Goal: Find specific page/section: Find specific page/section

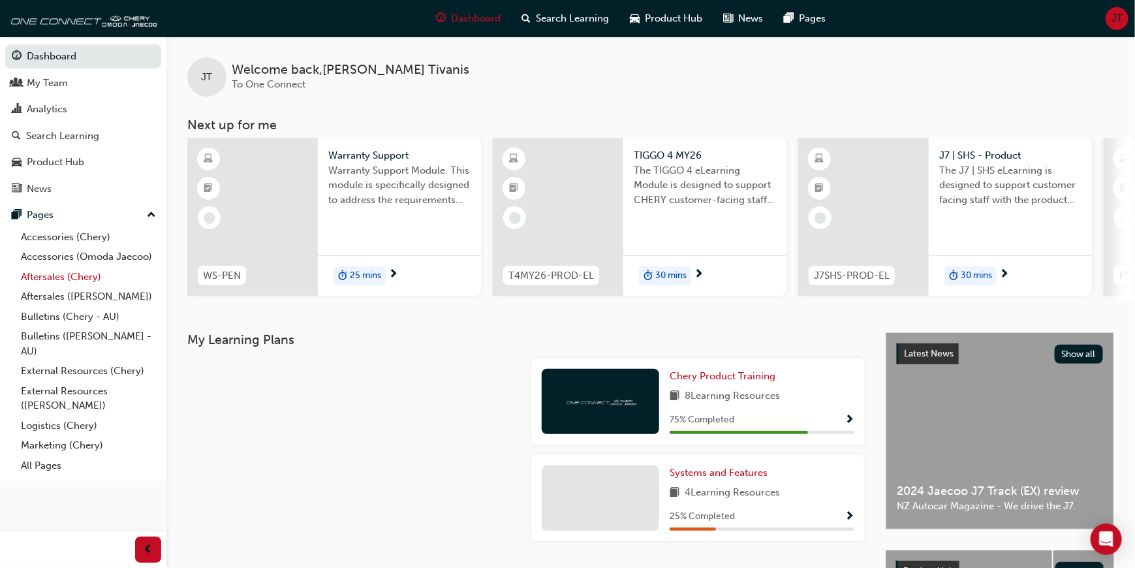
click at [59, 278] on link "Aftersales (Chery)" at bounding box center [89, 277] width 146 height 20
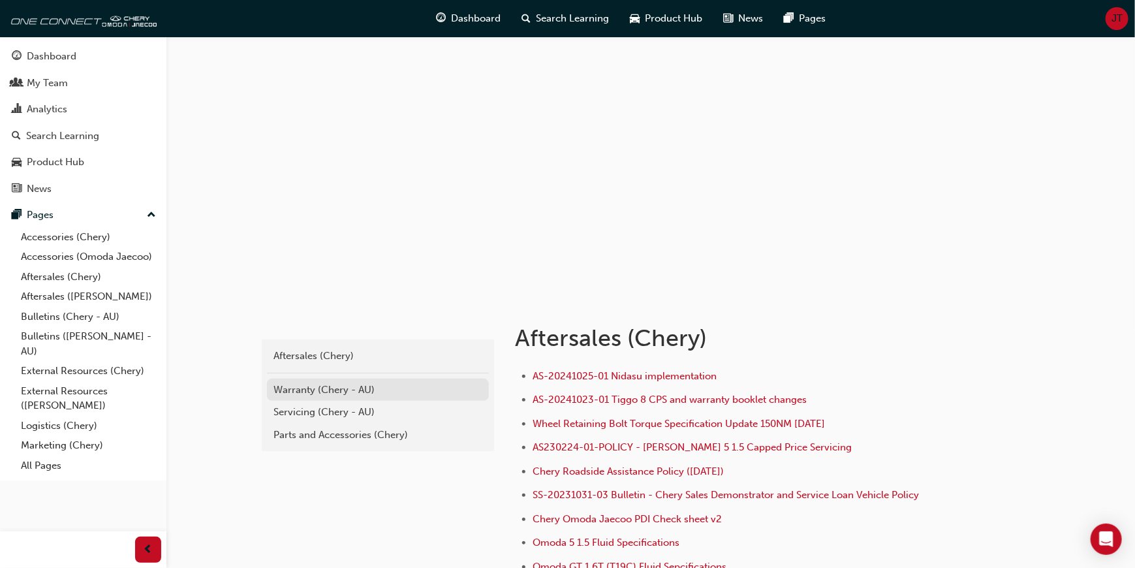
click at [327, 387] on div "Warranty (Chery - AU)" at bounding box center [377, 389] width 209 height 15
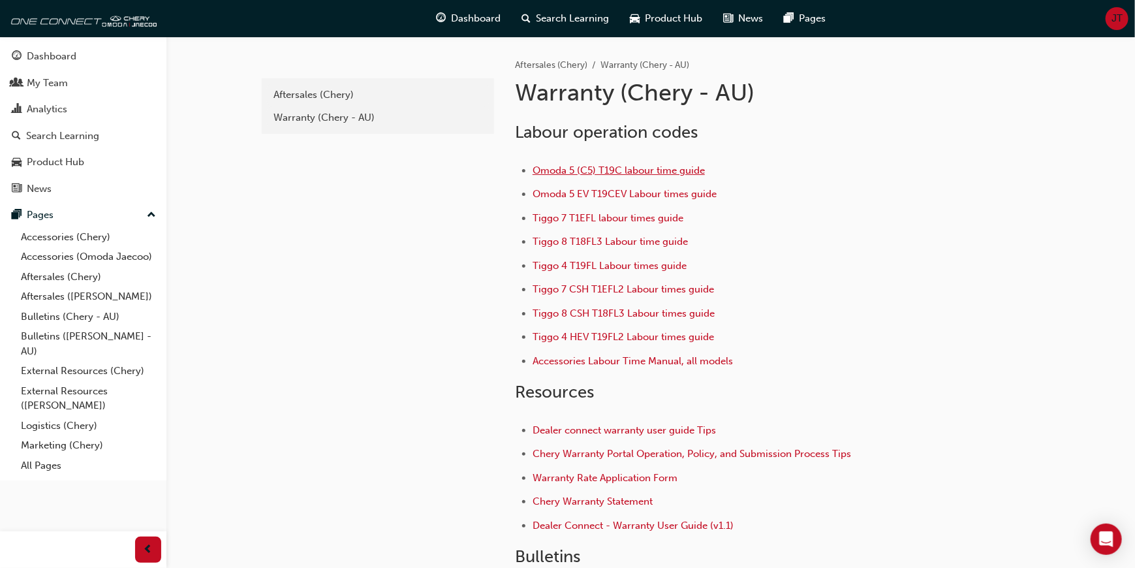
click at [546, 166] on span "Omoda 5 (C5) T19C labour time guide" at bounding box center [618, 170] width 172 height 12
